Goal: Transaction & Acquisition: Purchase product/service

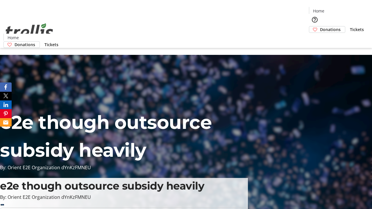
click at [320, 26] on span "Donations" at bounding box center [330, 29] width 21 height 6
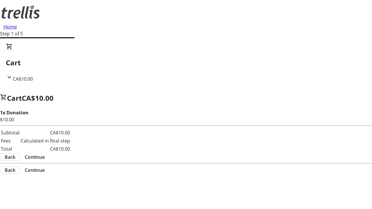
select select "CA"
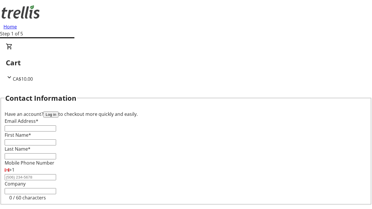
click at [58, 112] on button "Log in" at bounding box center [50, 115] width 15 height 6
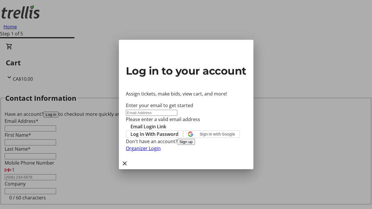
click at [179, 131] on span "Log In With Password" at bounding box center [155, 134] width 48 height 7
